Goal: Communication & Community: Answer question/provide support

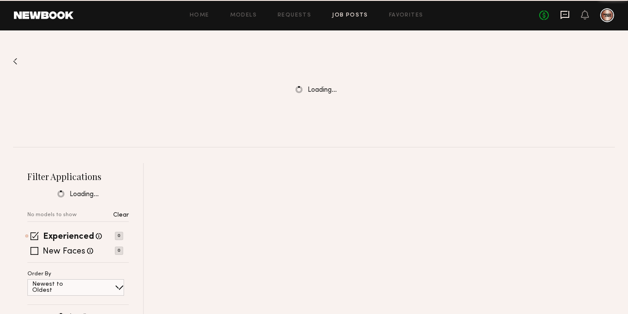
click at [564, 15] on icon at bounding box center [565, 15] width 10 height 10
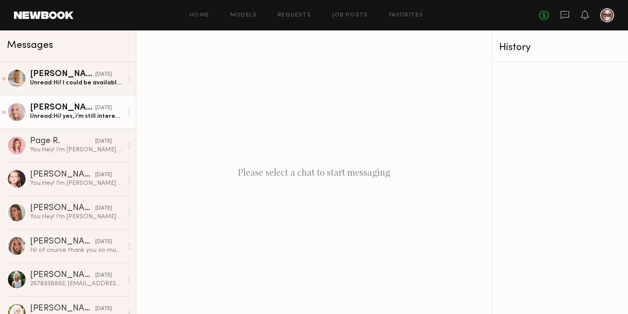
click at [70, 117] on div "Unread: Hi! yes, i’m still interested and that sounds great! and yes i’m availa…" at bounding box center [76, 116] width 93 height 8
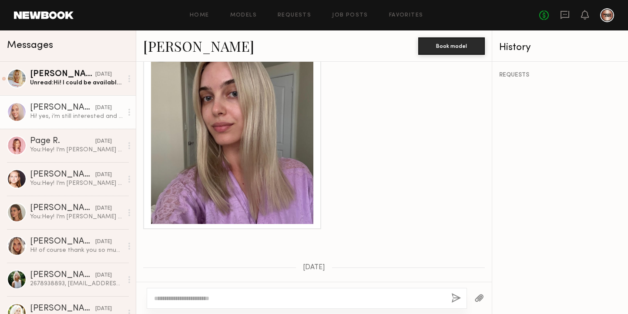
scroll to position [406, 0]
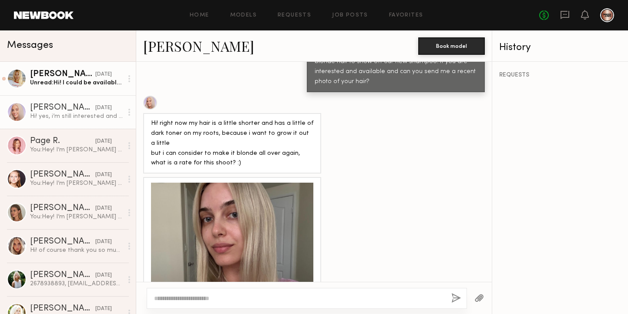
click at [64, 75] on div "Emily T." at bounding box center [62, 74] width 65 height 9
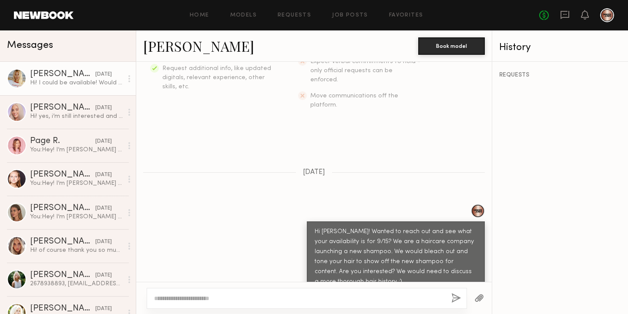
scroll to position [177, 0]
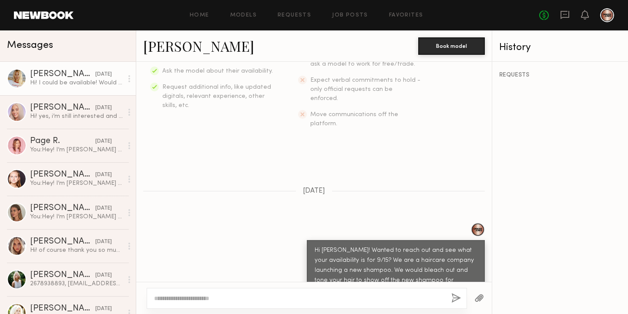
click at [172, 46] on link "Emily T." at bounding box center [198, 46] width 111 height 19
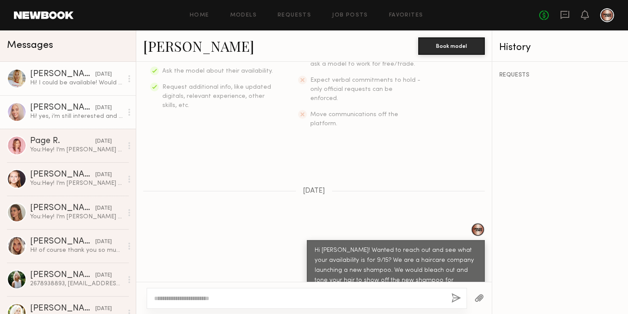
click at [71, 116] on div "Hi! yes, i’m still interested and that sounds great! and yes i’m available on t…" at bounding box center [76, 116] width 93 height 8
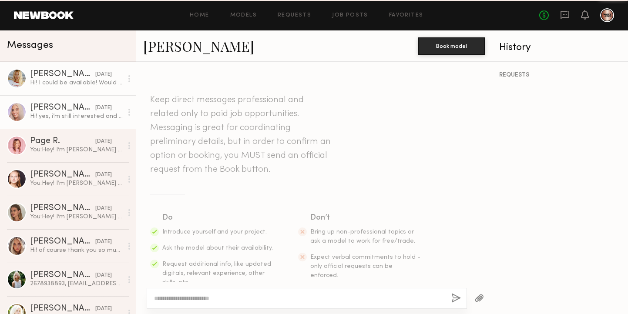
scroll to position [636, 0]
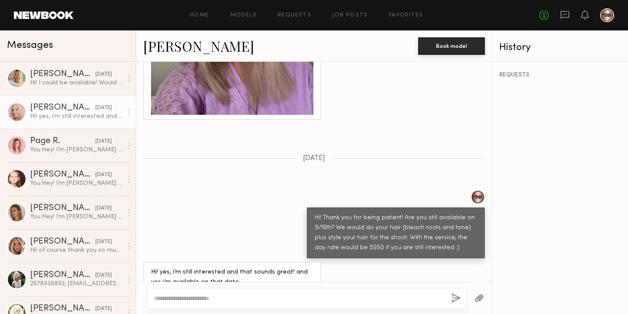
click at [163, 43] on link "Sofia M." at bounding box center [198, 46] width 111 height 19
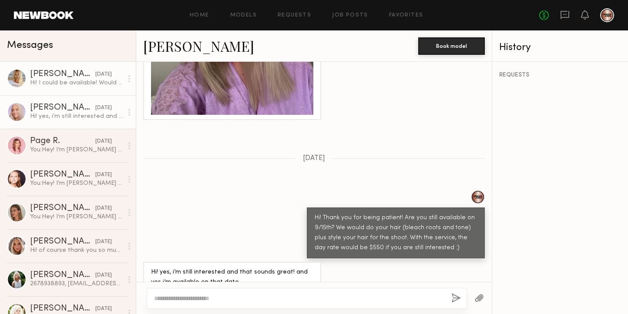
click at [76, 80] on div "Hi! I could be available! Would it be full bleach or highlights? I normally get…" at bounding box center [76, 83] width 93 height 8
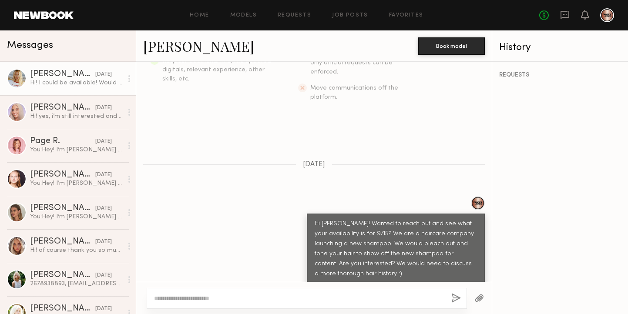
scroll to position [240, 0]
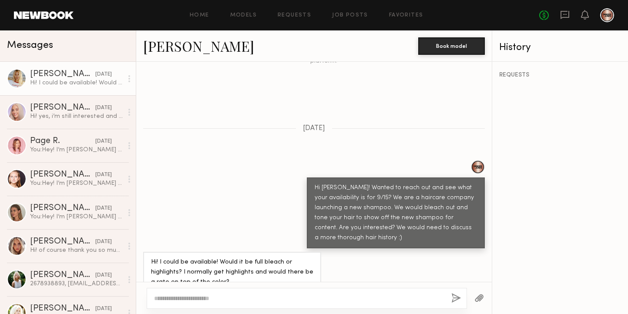
click at [202, 295] on textarea at bounding box center [299, 298] width 290 height 9
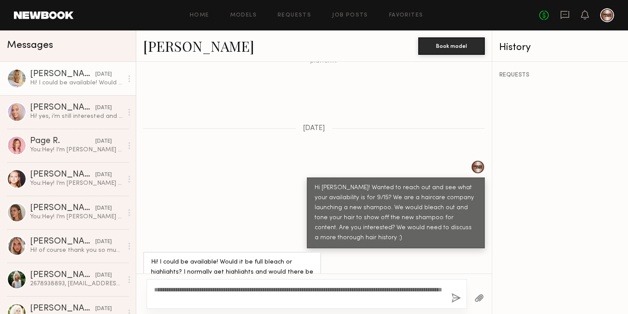
type textarea "**********"
click at [457, 296] on button "button" at bounding box center [456, 298] width 10 height 11
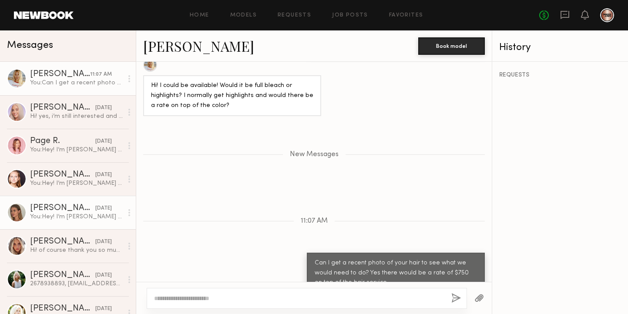
scroll to position [2, 0]
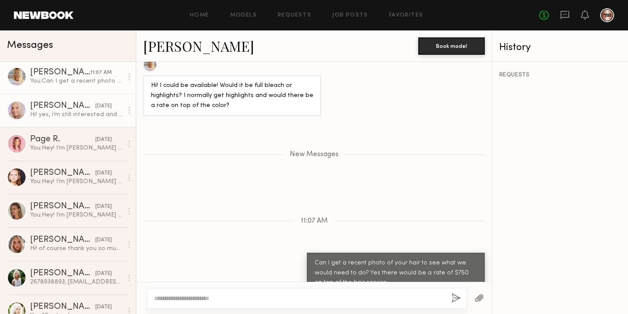
click at [76, 118] on div "Hi! yes, i’m still interested and that sounds great! and yes i’m available on t…" at bounding box center [76, 115] width 93 height 8
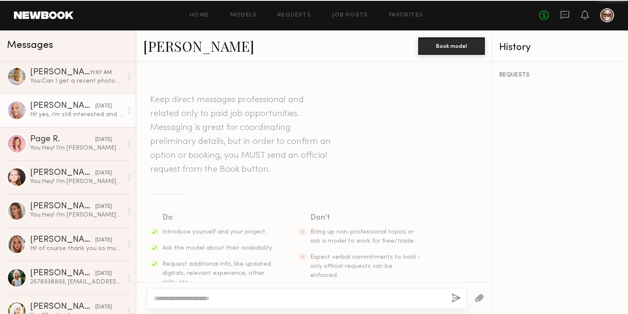
scroll to position [636, 0]
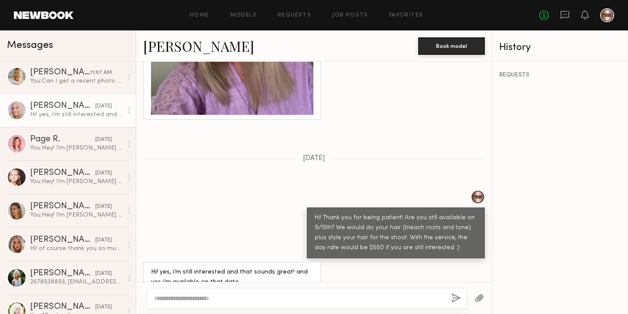
click at [185, 297] on textarea at bounding box center [299, 298] width 290 height 9
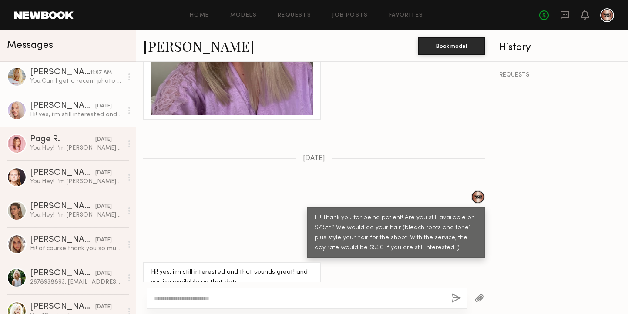
click at [69, 67] on link "Emily T. 11:07 AM You: Can I get a recent photo of your hair to see what we wou…" at bounding box center [68, 77] width 136 height 34
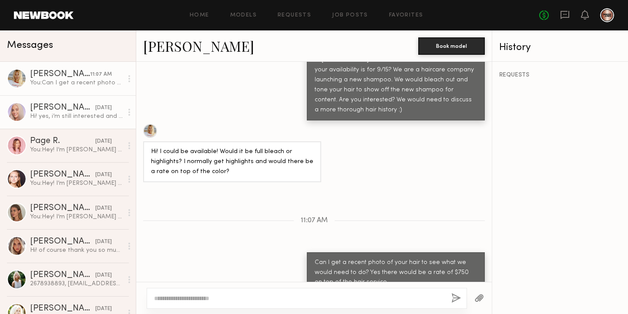
click at [64, 120] on div "Hi! yes, i’m still interested and that sounds great! and yes i’m available on t…" at bounding box center [76, 116] width 93 height 8
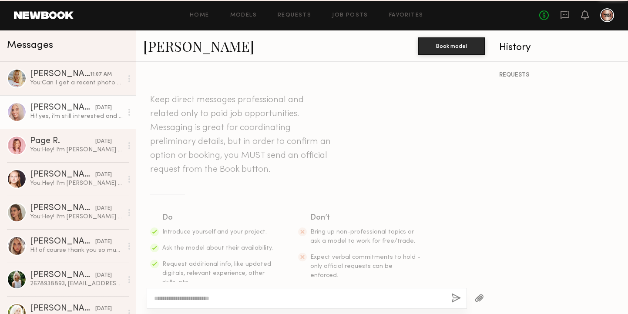
scroll to position [636, 0]
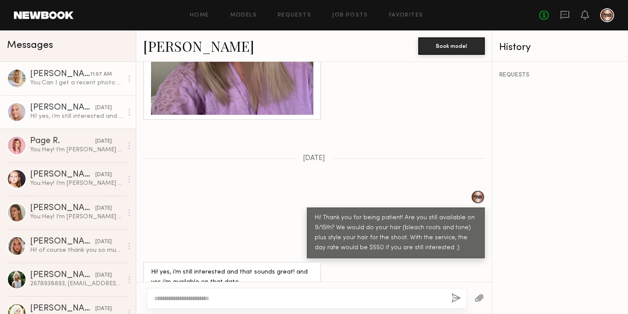
click at [68, 87] on link "Emily T. 11:07 AM You: Can I get a recent photo of your hair to see what we wou…" at bounding box center [68, 79] width 136 height 34
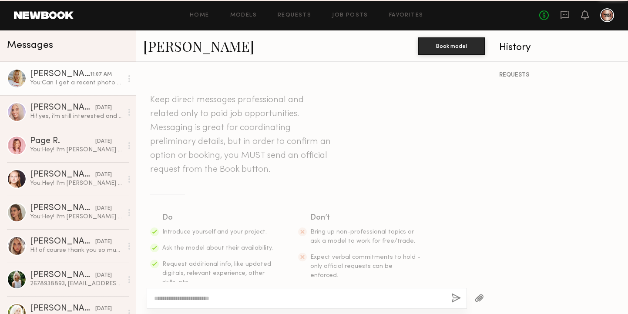
scroll to position [368, 0]
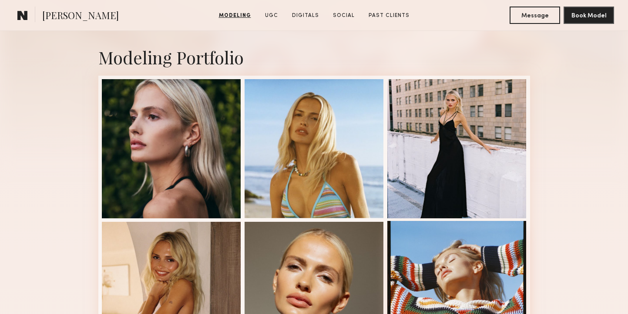
scroll to position [176, 0]
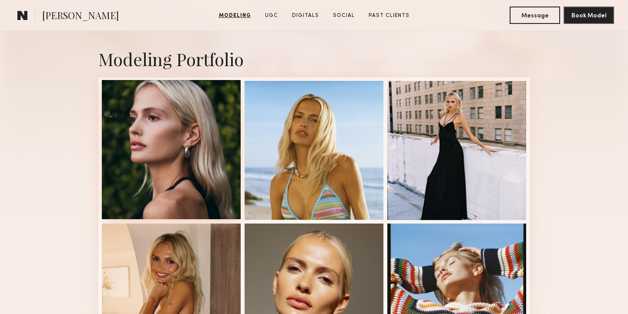
click at [218, 168] on div at bounding box center [171, 149] width 139 height 139
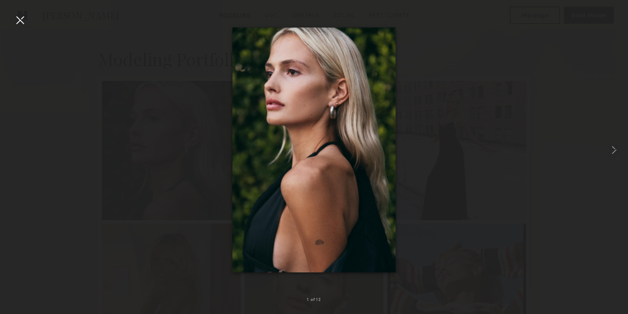
click at [460, 99] on div at bounding box center [314, 150] width 628 height 272
click at [20, 20] on div at bounding box center [20, 20] width 14 height 14
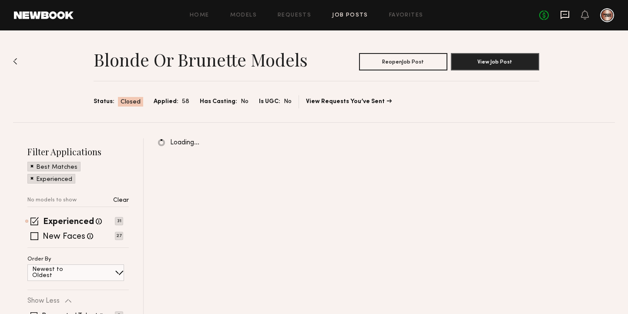
click at [565, 10] on icon at bounding box center [565, 15] width 10 height 10
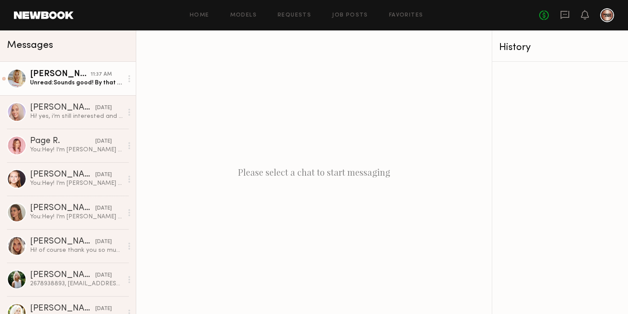
click at [74, 88] on link "Emily T. 11:37 AM Unread: Sounds good! By that date I would be 5 weeks out from…" at bounding box center [68, 79] width 136 height 34
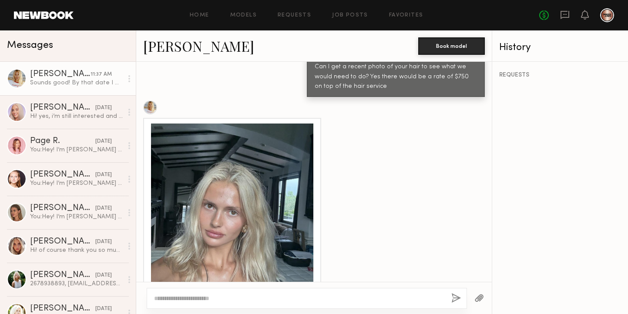
scroll to position [600, 0]
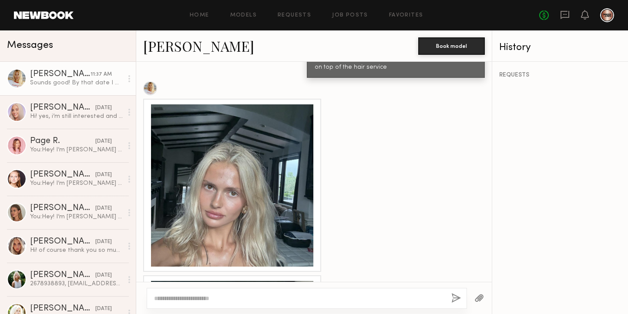
click at [174, 52] on link "Emily T." at bounding box center [198, 46] width 111 height 19
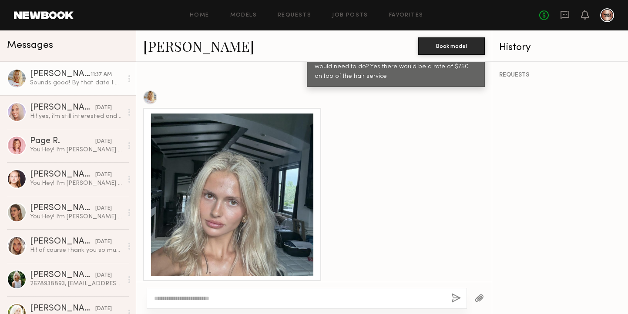
scroll to position [590, 0]
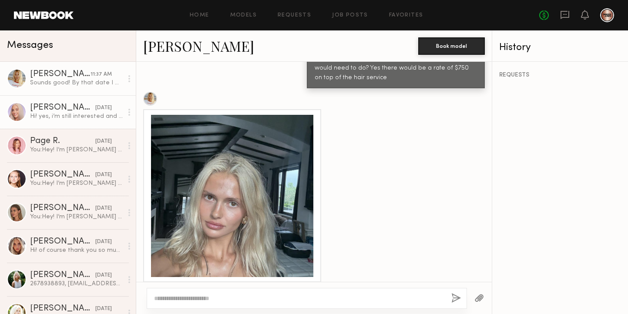
click at [78, 126] on link "Sofia M. yesterday Hi! yes, i’m still interested and that sounds great! and yes…" at bounding box center [68, 112] width 136 height 34
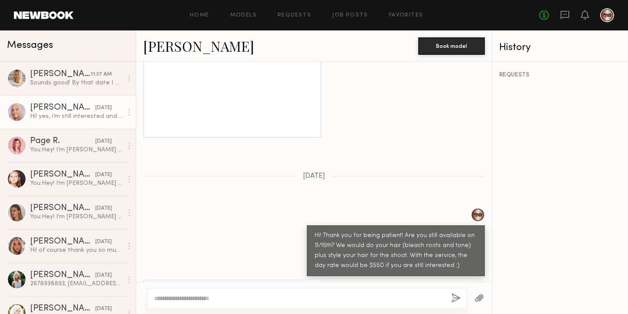
scroll to position [636, 0]
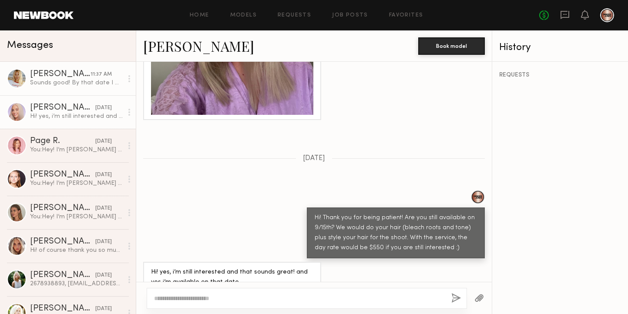
click at [81, 85] on div "Sounds good! By that date I would be 5 weeks out from my last highlight" at bounding box center [76, 83] width 93 height 8
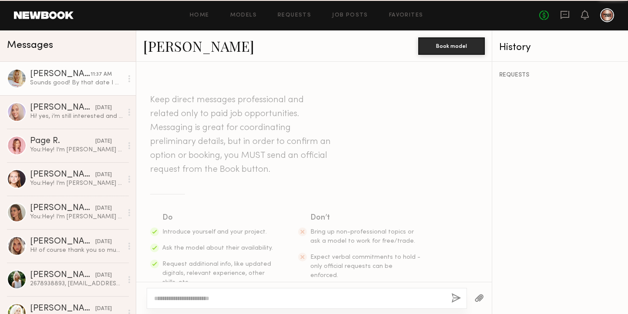
scroll to position [790, 0]
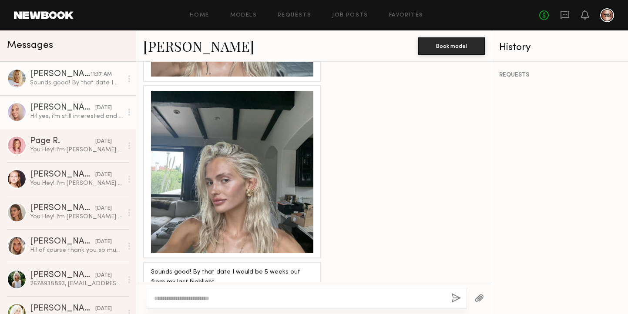
click at [83, 112] on div "Hi! yes, i’m still interested and that sounds great! and yes i’m available on t…" at bounding box center [76, 116] width 93 height 8
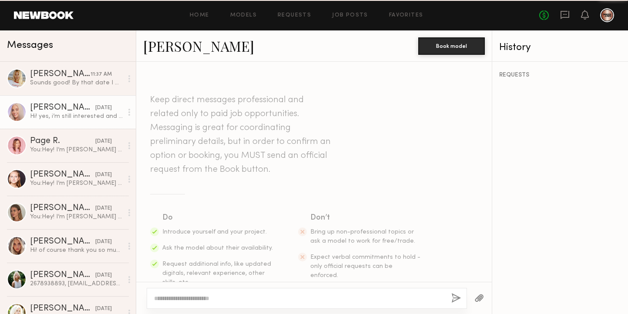
scroll to position [636, 0]
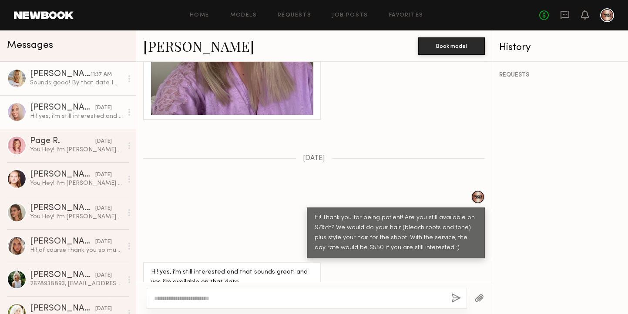
click at [84, 91] on link "Emily T. 11:37 AM Sounds good! By that date I would be 5 weeks out from my last…" at bounding box center [68, 79] width 136 height 34
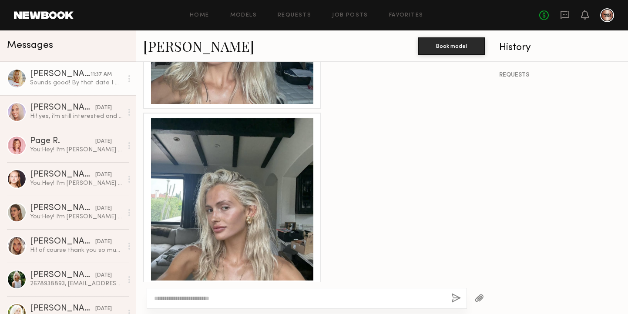
scroll to position [790, 0]
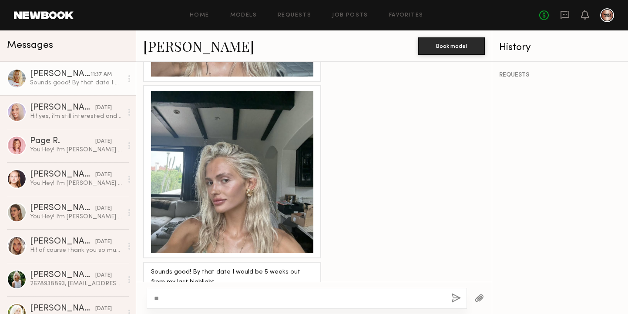
type textarea "*"
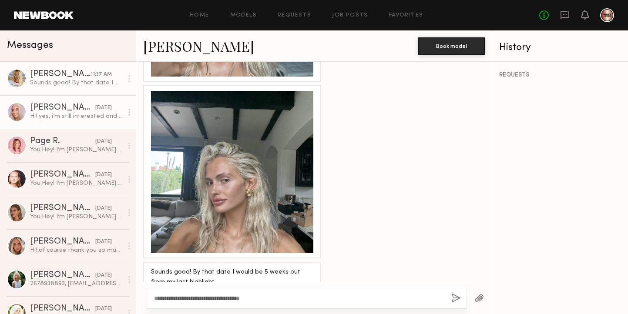
type textarea "**********"
click at [94, 118] on div "Hi! yes, i’m still interested and that sounds great! and yes i’m available on t…" at bounding box center [76, 116] width 93 height 8
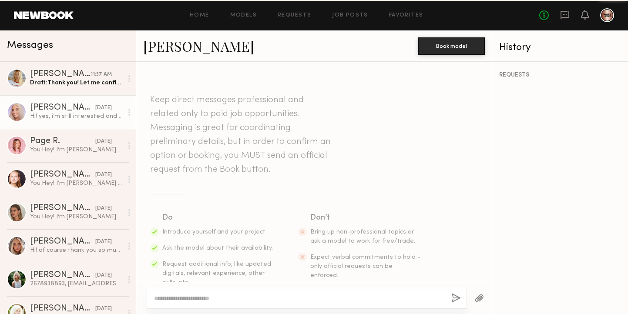
scroll to position [636, 0]
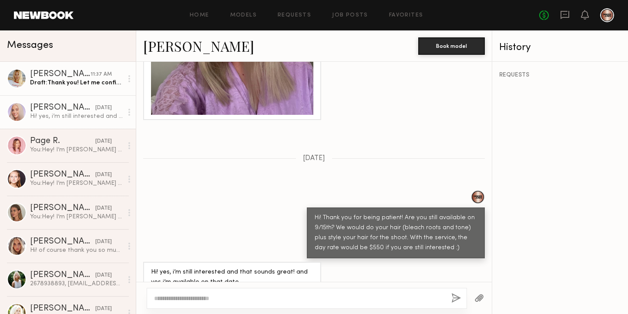
click at [81, 91] on link "Emily T. 11:37 AM Draft: Thank you! Let me confirm with the hair" at bounding box center [68, 79] width 136 height 34
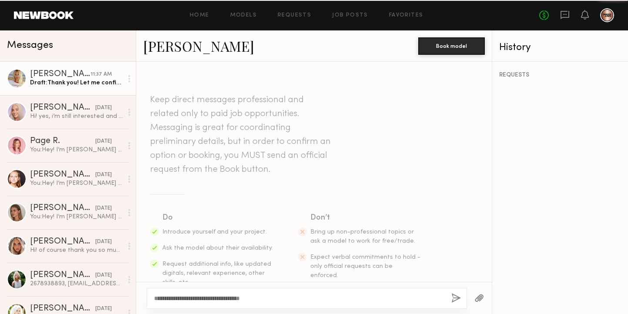
scroll to position [790, 0]
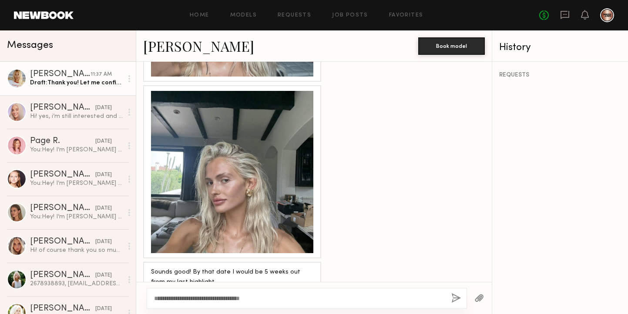
click at [268, 293] on div "**********" at bounding box center [307, 298] width 320 height 21
click at [266, 299] on textarea "**********" at bounding box center [299, 298] width 290 height 9
type textarea "**********"
click at [454, 299] on button "button" at bounding box center [456, 298] width 10 height 11
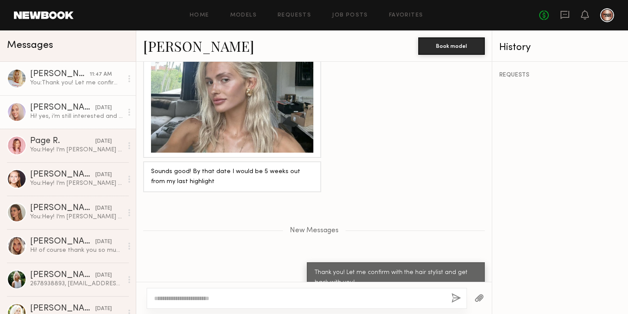
click at [76, 110] on div "Sofia M." at bounding box center [62, 108] width 65 height 9
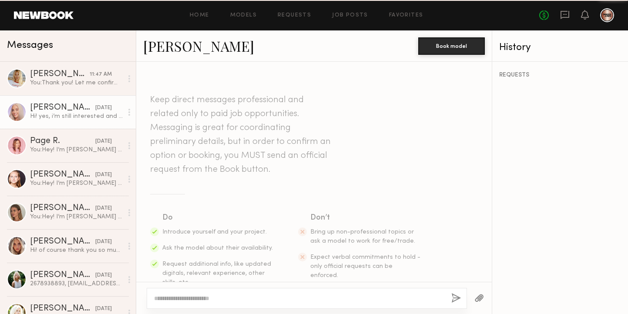
scroll to position [636, 0]
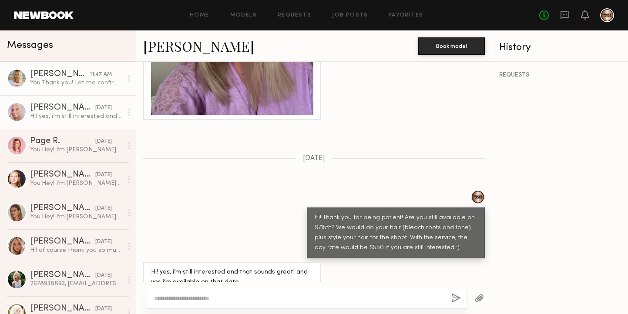
click at [73, 84] on div "You: Thank you! Let me confirm with the hair stylist and get back with you!" at bounding box center [76, 83] width 93 height 8
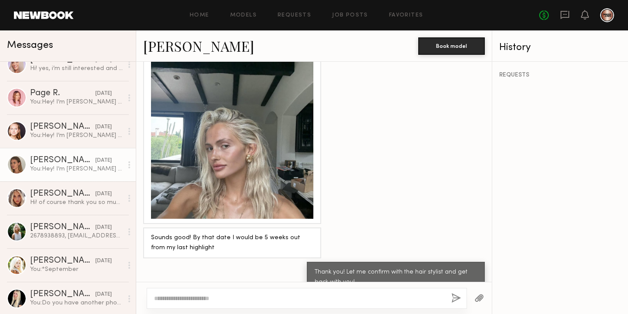
scroll to position [49, 0]
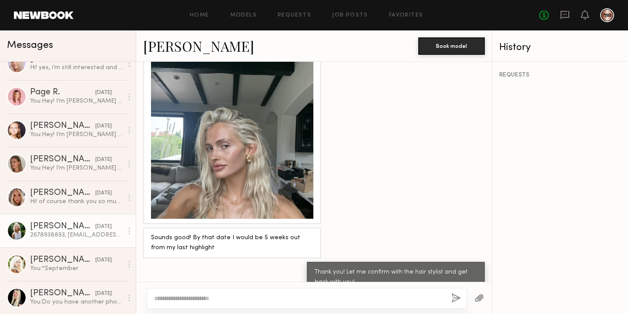
click at [63, 238] on div "2678938893, fostermeenan@gmail.com Danielle Meenan, and perfect sounds good to …" at bounding box center [76, 235] width 93 height 8
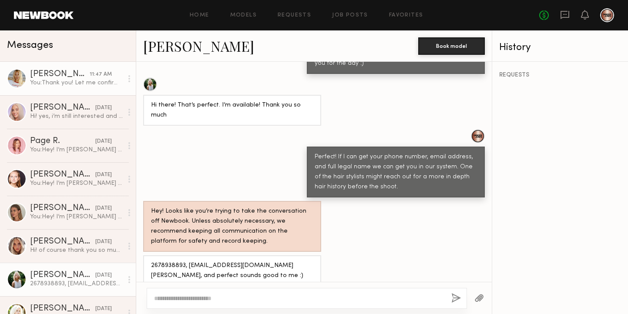
click at [104, 82] on div "You: Thank you! Let me confirm with the hair stylist and get back with you!" at bounding box center [76, 83] width 93 height 8
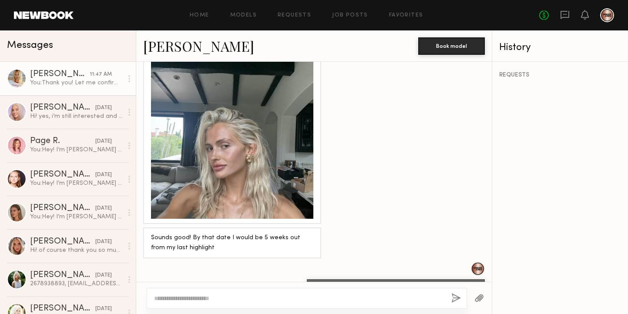
scroll to position [867, 0]
